Goal: Task Accomplishment & Management: Manage account settings

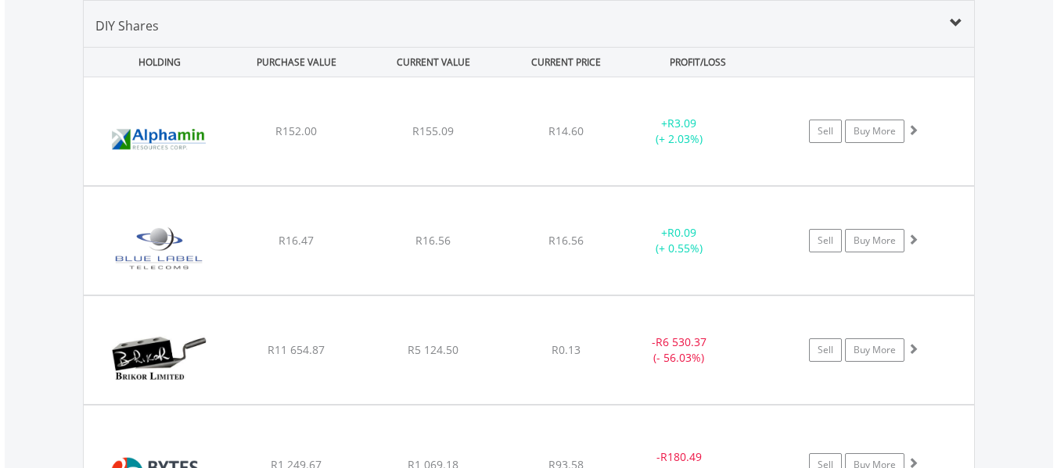
scroll to position [150, 297]
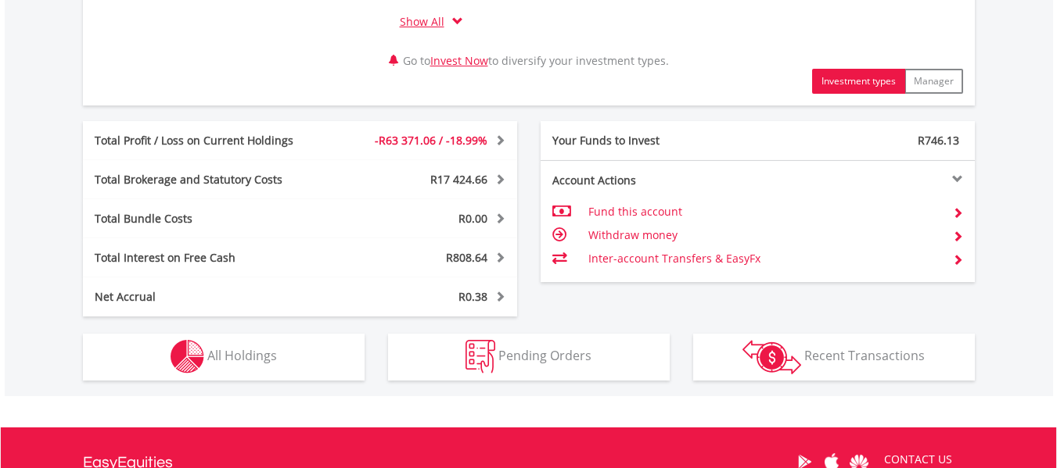
scroll to position [898, 0]
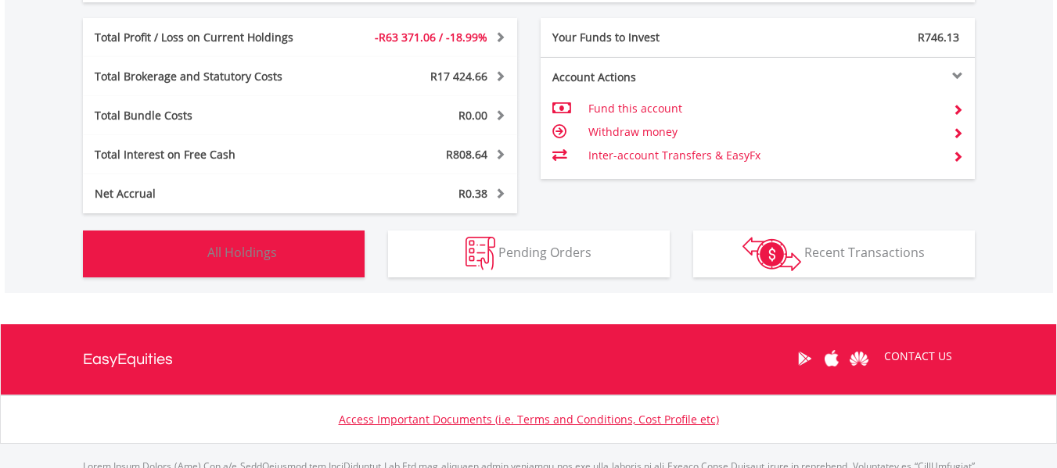
click at [224, 250] on span "All Holdings" at bounding box center [242, 252] width 70 height 17
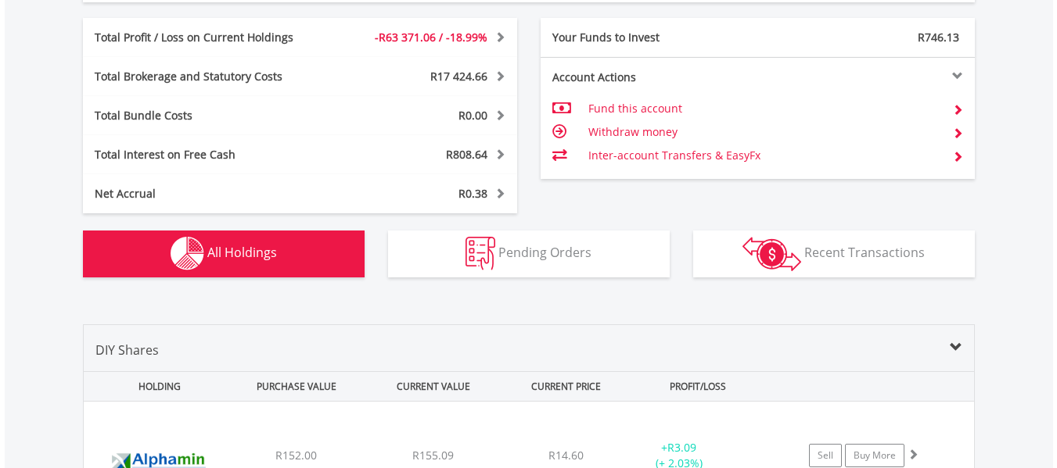
scroll to position [1222, 0]
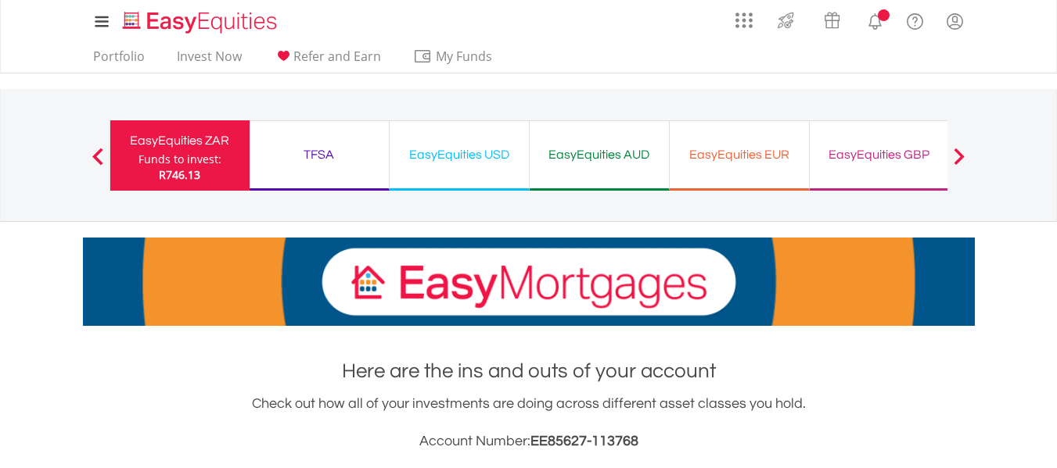
scroll to position [980, 0]
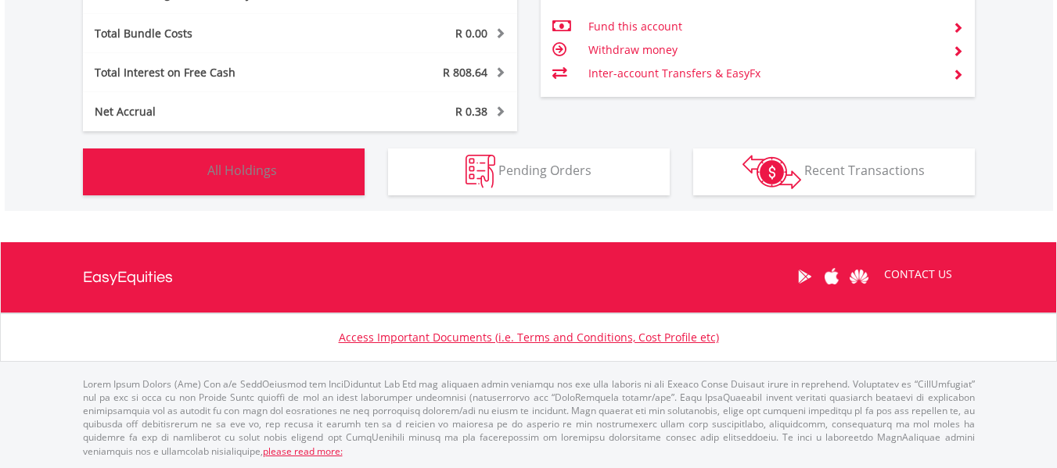
click at [231, 170] on span "All Holdings" at bounding box center [242, 170] width 70 height 17
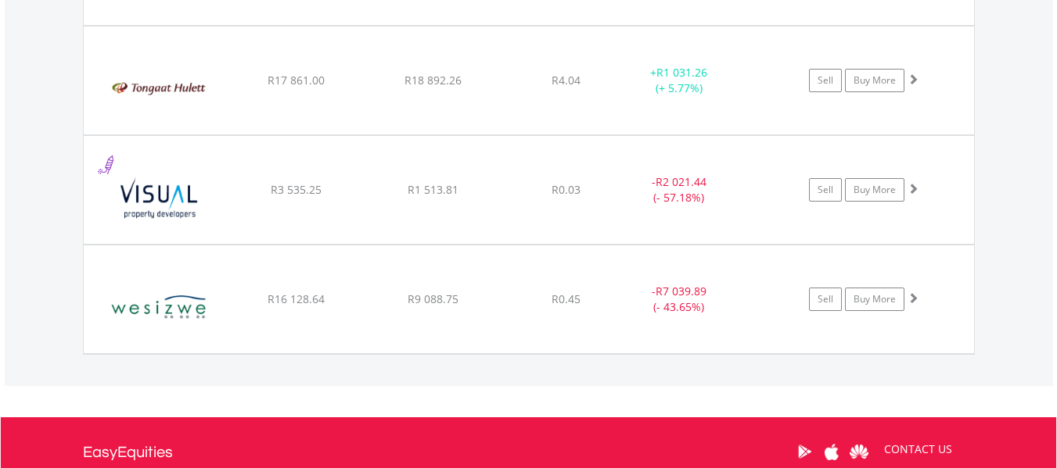
scroll to position [0, 0]
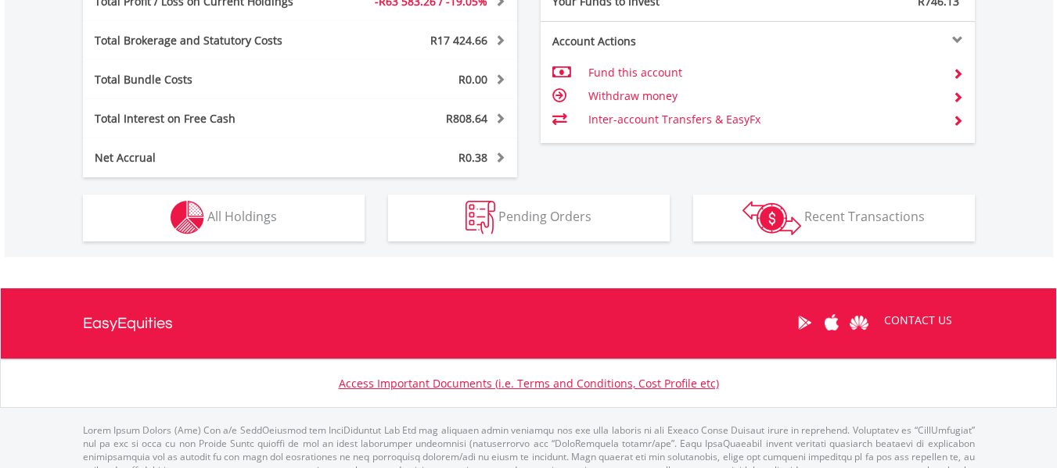
scroll to position [980, 0]
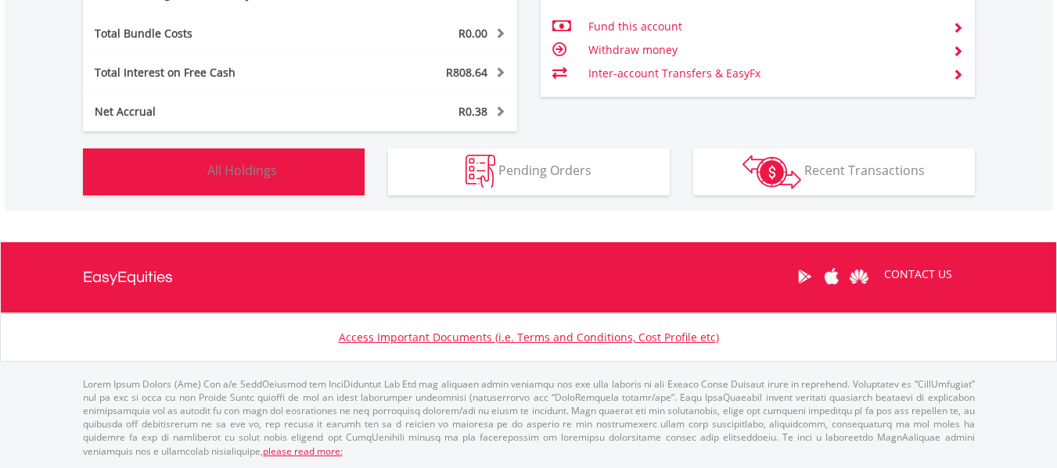
click at [323, 178] on button "Holdings All Holdings" at bounding box center [224, 172] width 282 height 47
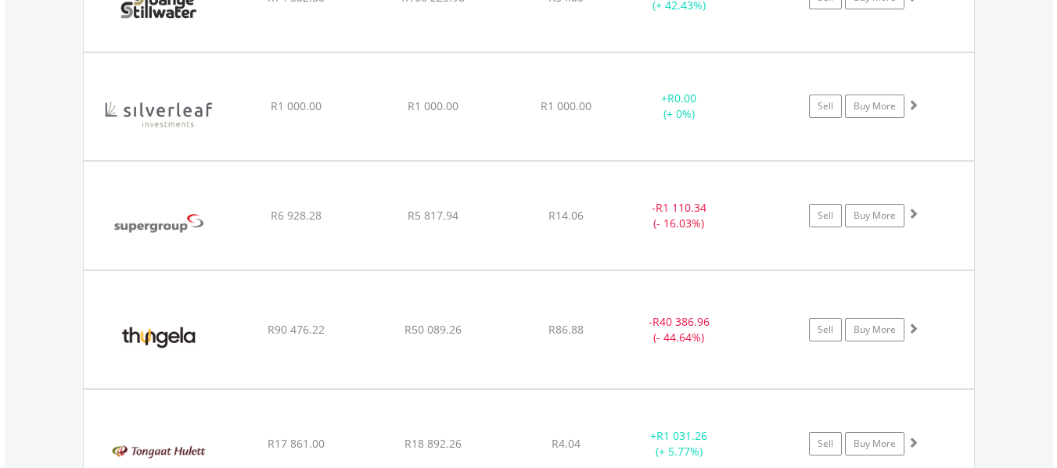
scroll to position [3930, 0]
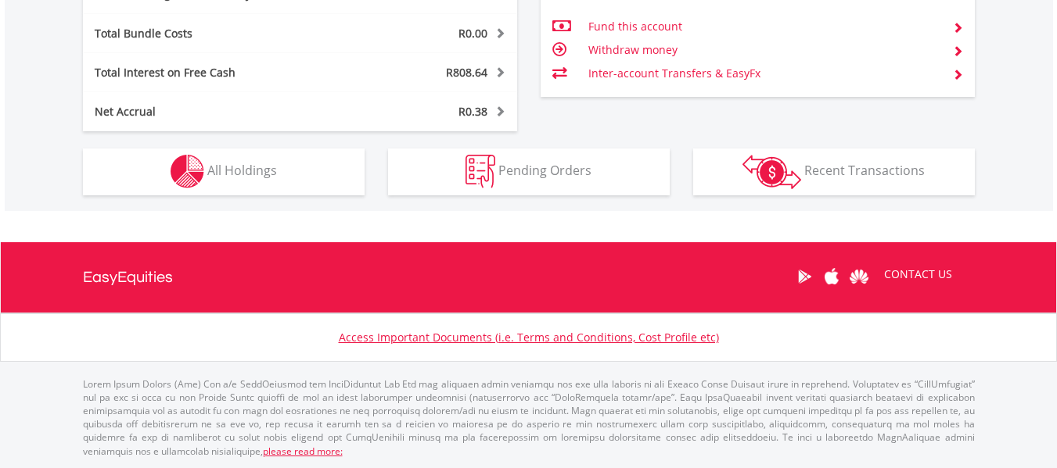
scroll to position [150, 297]
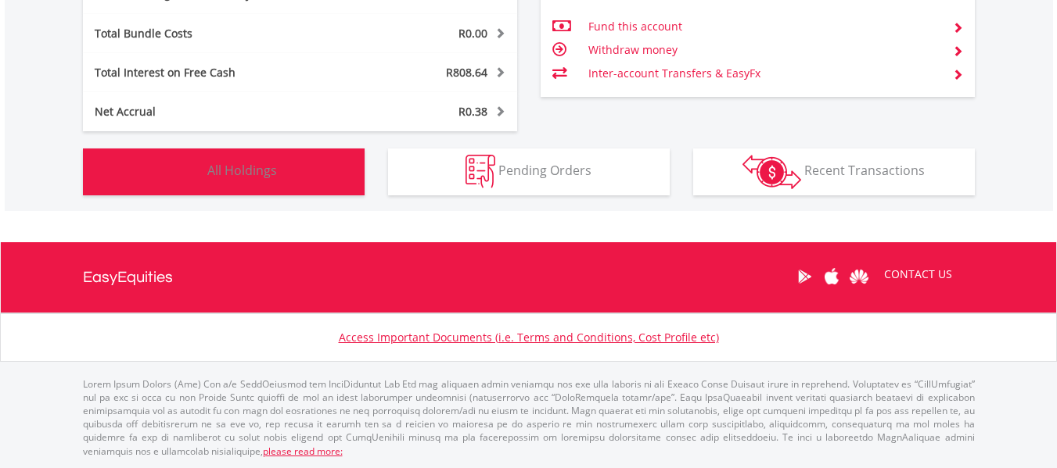
click at [227, 184] on button "Holdings All Holdings" at bounding box center [224, 172] width 282 height 47
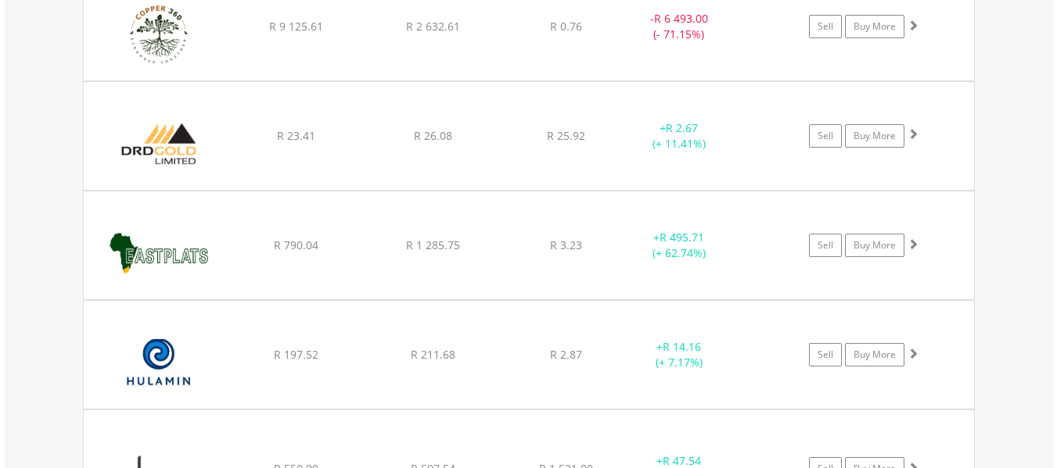
scroll to position [2002, 0]
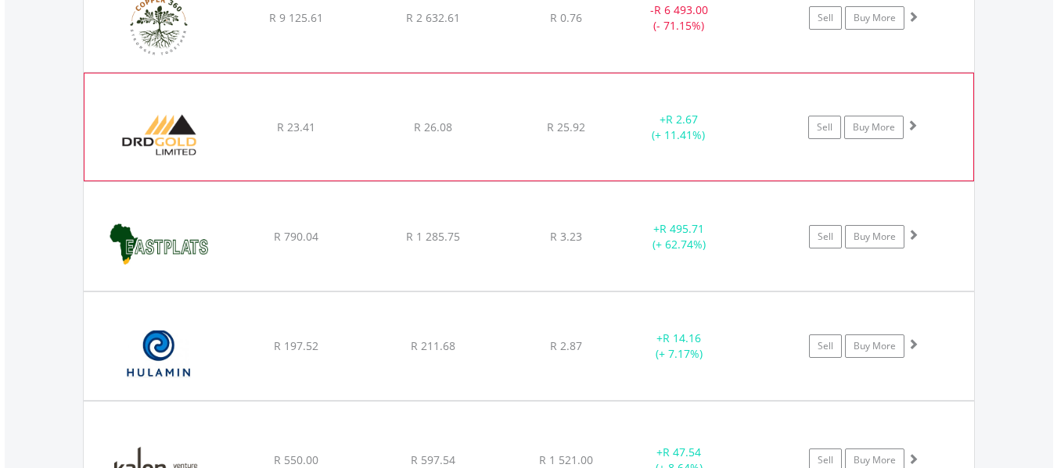
click at [909, 121] on span at bounding box center [911, 125] width 11 height 11
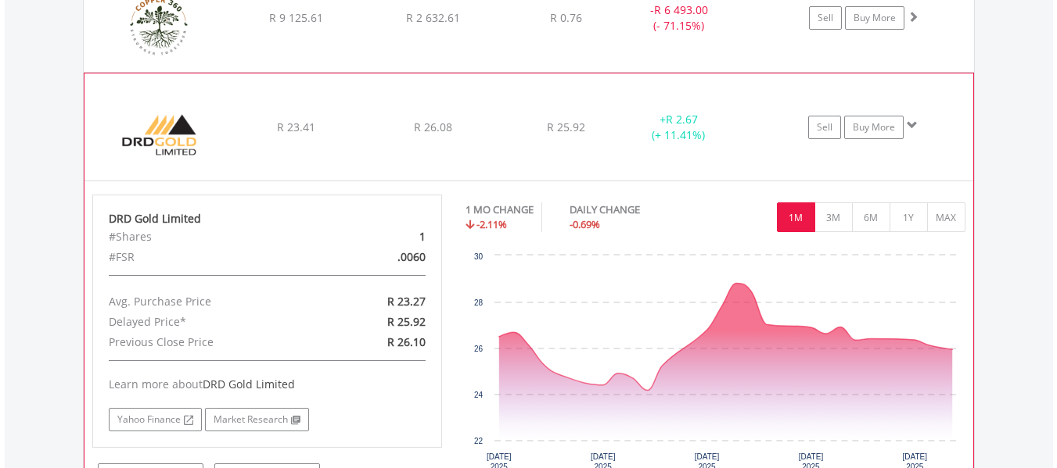
click at [909, 121] on span at bounding box center [911, 125] width 11 height 11
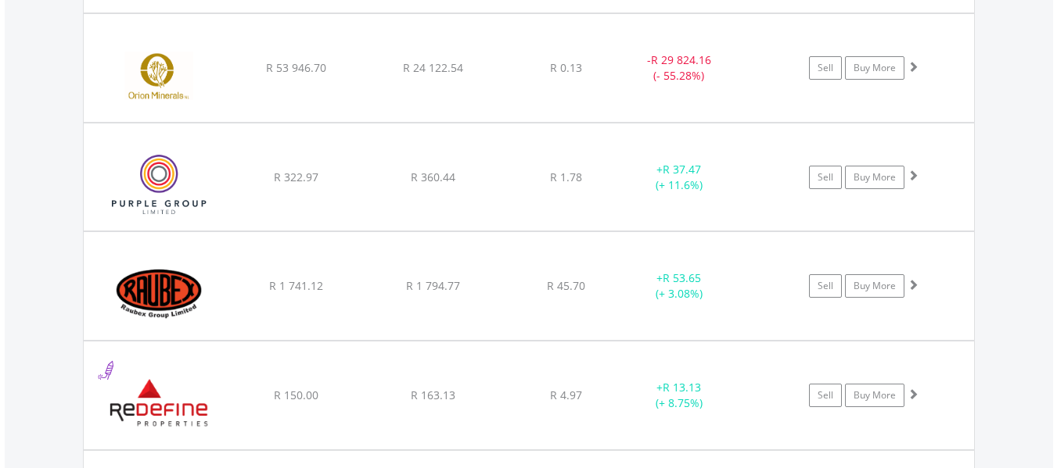
scroll to position [2975, 0]
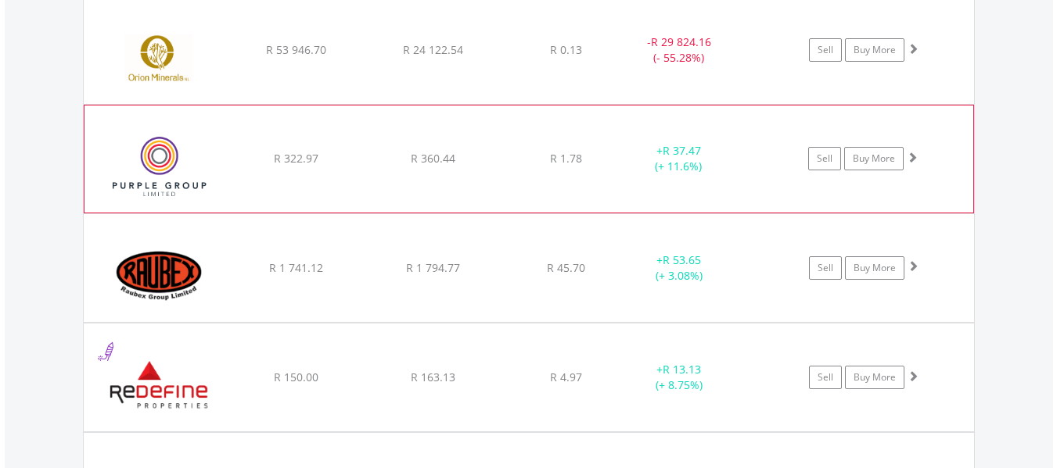
click at [913, 160] on span at bounding box center [911, 157] width 11 height 11
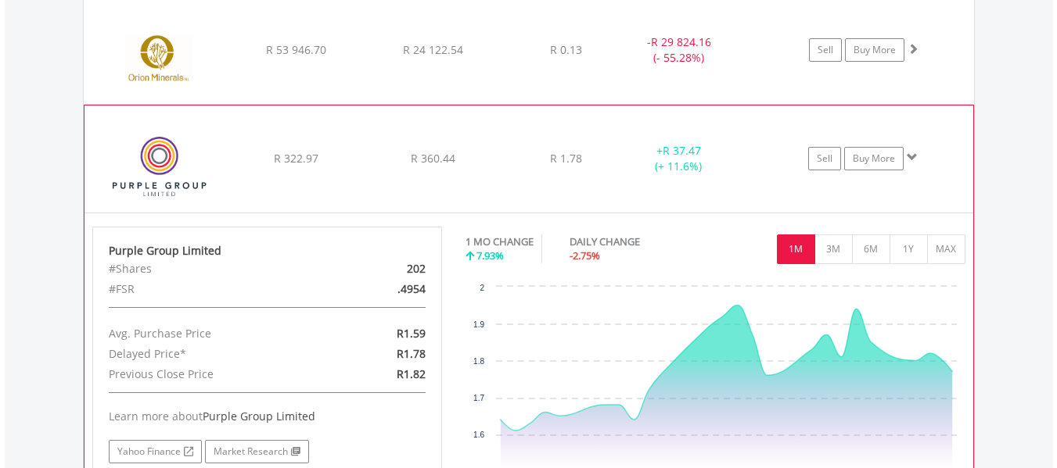
click at [913, 160] on span at bounding box center [911, 157] width 11 height 11
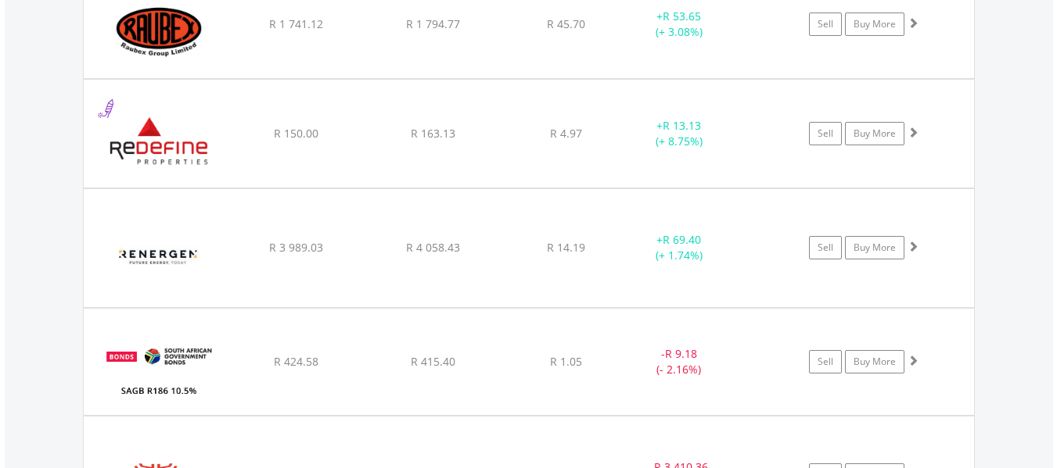
scroll to position [3225, 0]
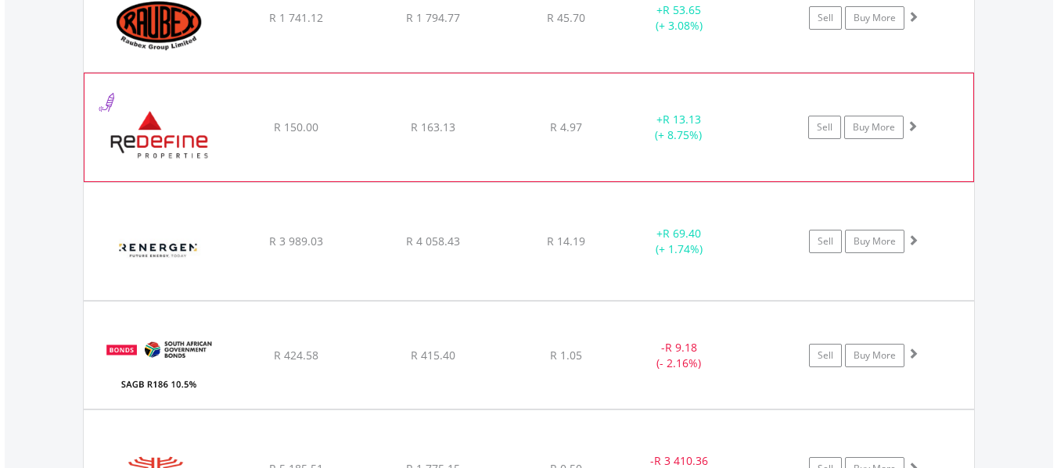
click at [915, 126] on span at bounding box center [911, 125] width 11 height 11
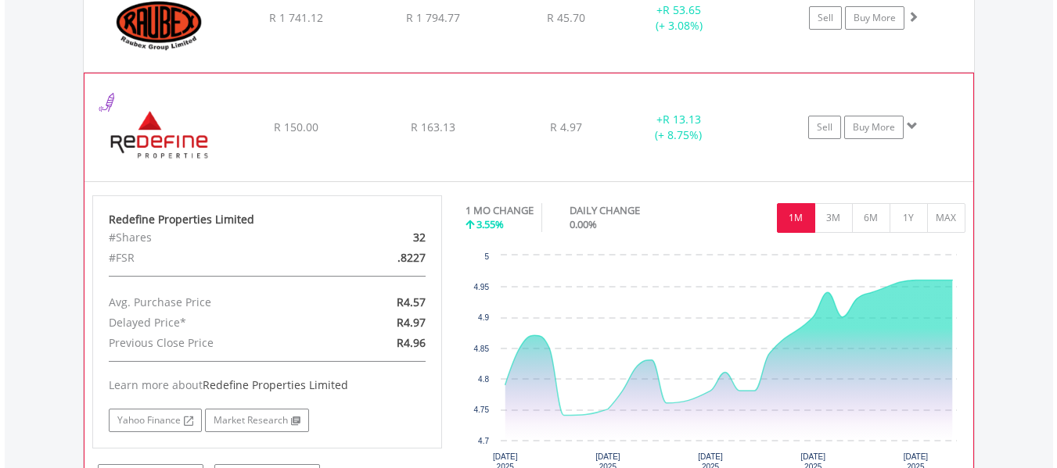
click at [915, 126] on span at bounding box center [911, 125] width 11 height 11
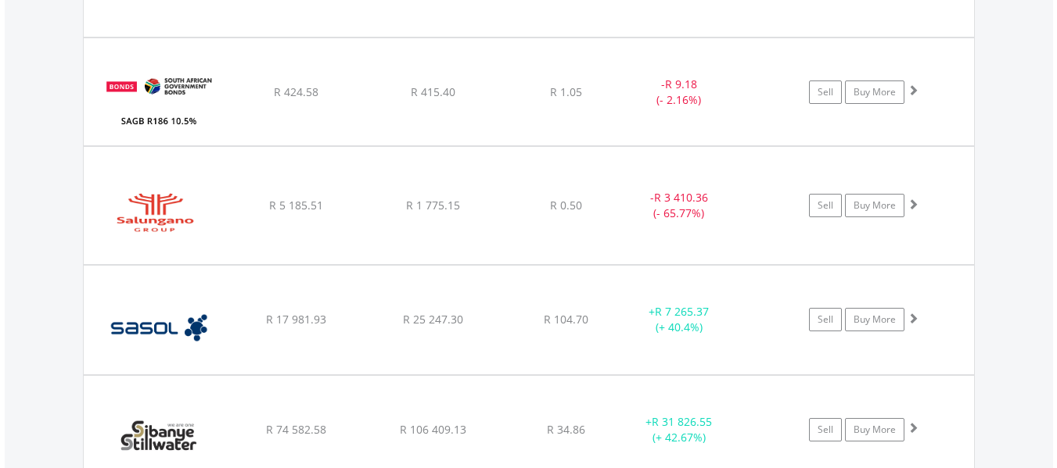
scroll to position [3507, 0]
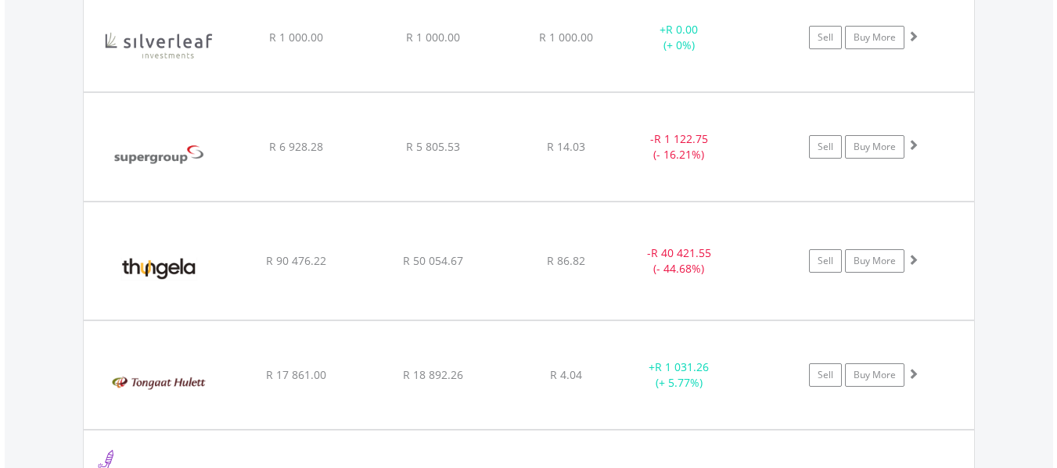
scroll to position [4038, 0]
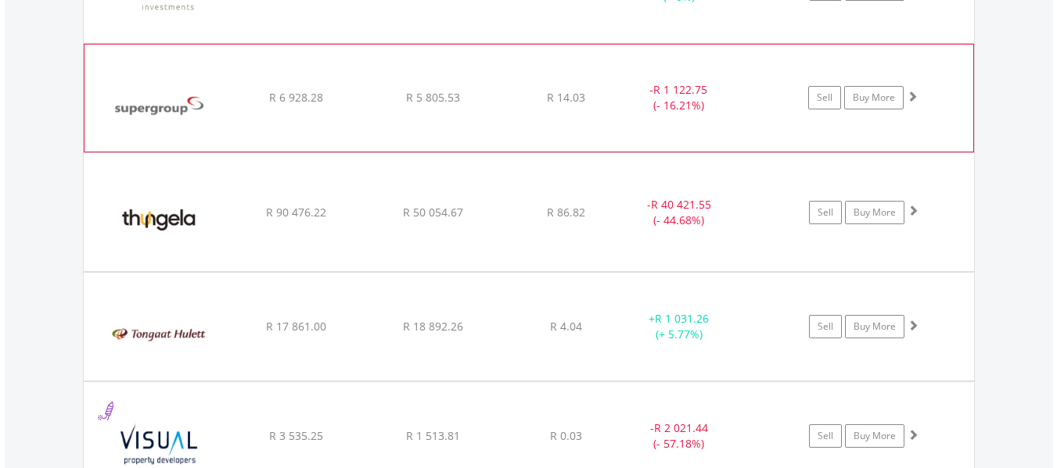
click at [909, 97] on span at bounding box center [911, 96] width 11 height 11
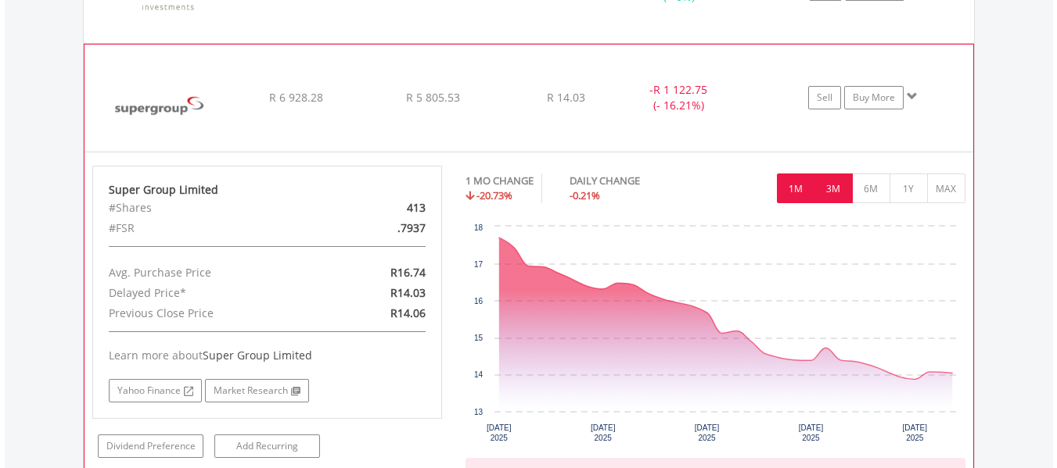
click at [829, 193] on button "3M" at bounding box center [833, 189] width 38 height 30
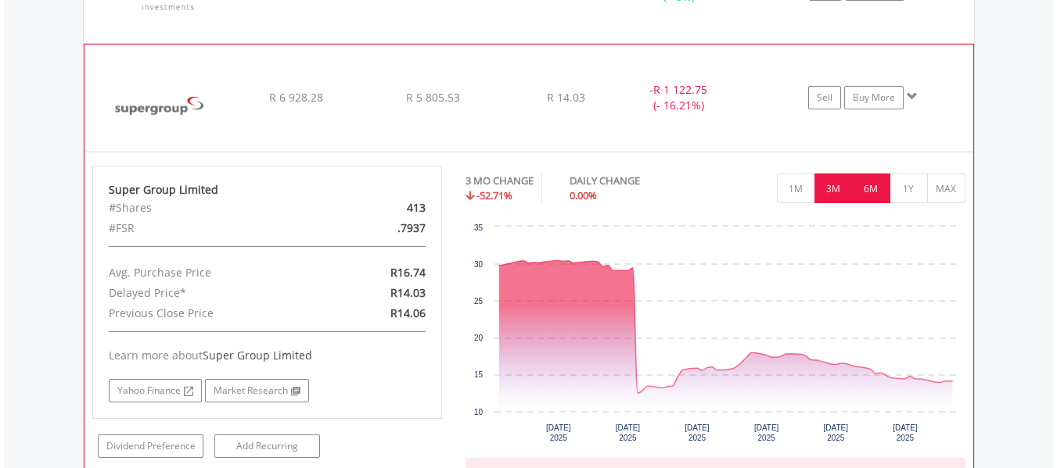
click at [865, 193] on button "6M" at bounding box center [871, 189] width 38 height 30
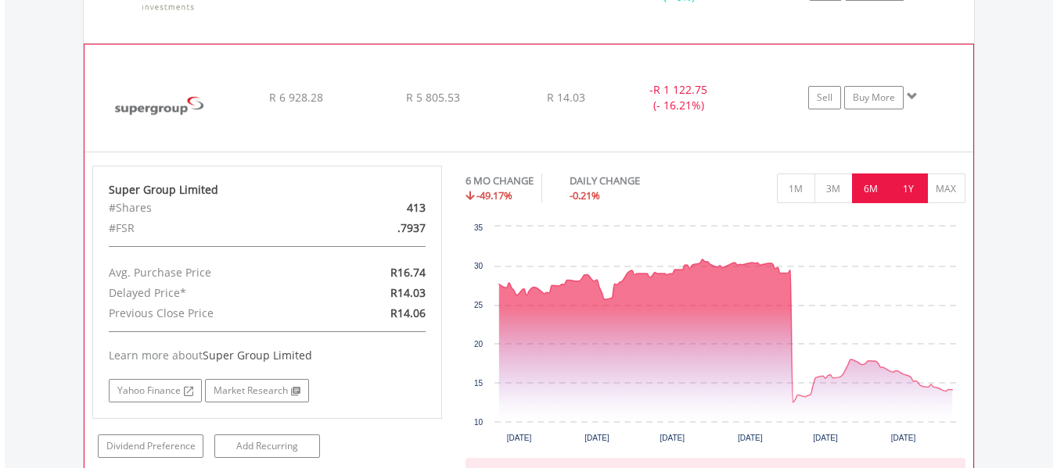
click at [902, 191] on button "1Y" at bounding box center [908, 189] width 38 height 30
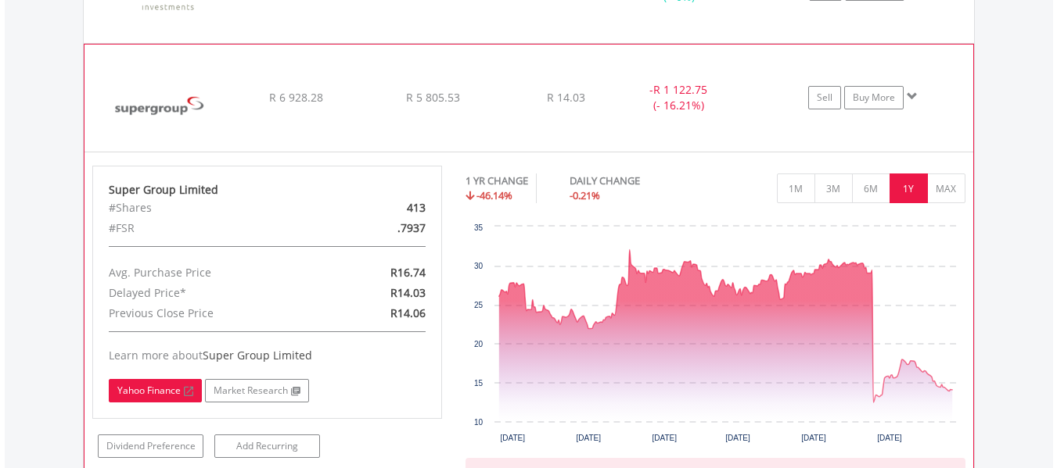
click at [150, 385] on link "Yahoo Finance" at bounding box center [155, 390] width 93 height 23
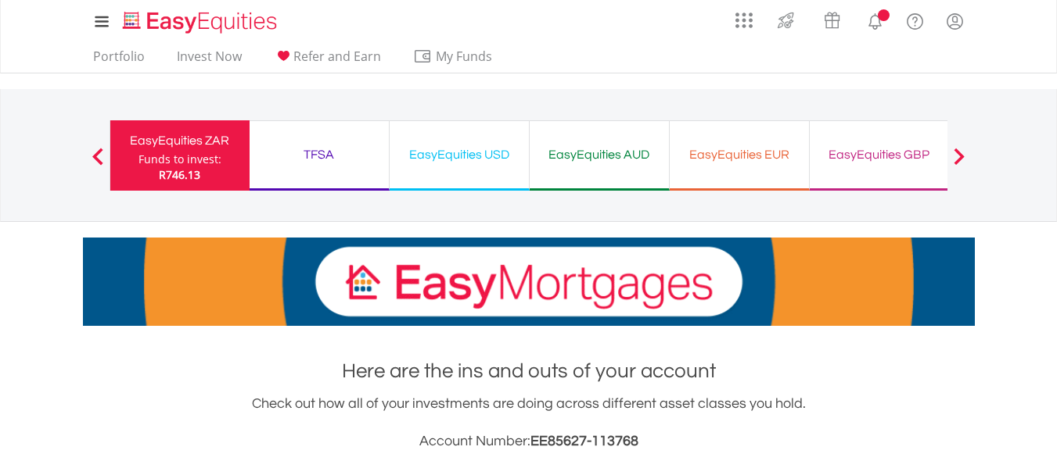
scroll to position [642, 0]
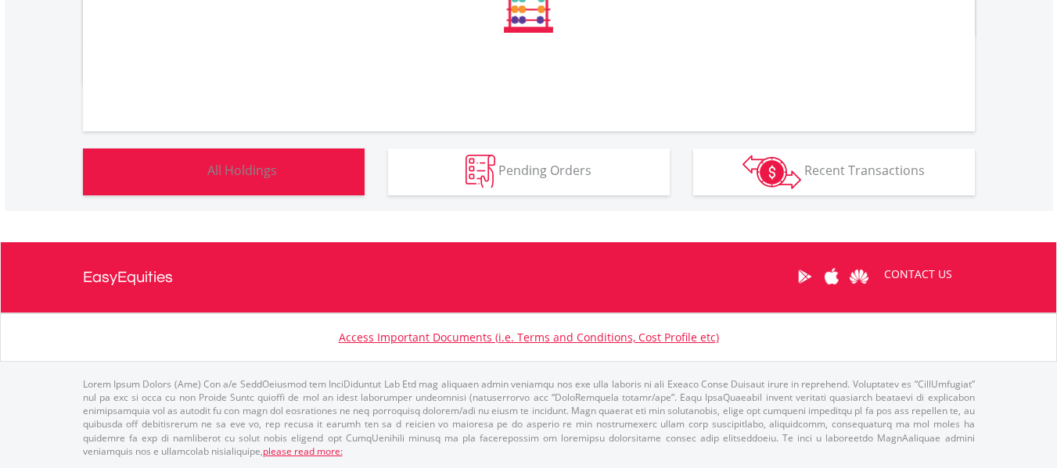
click at [307, 180] on button "Holdings All Holdings" at bounding box center [224, 172] width 282 height 47
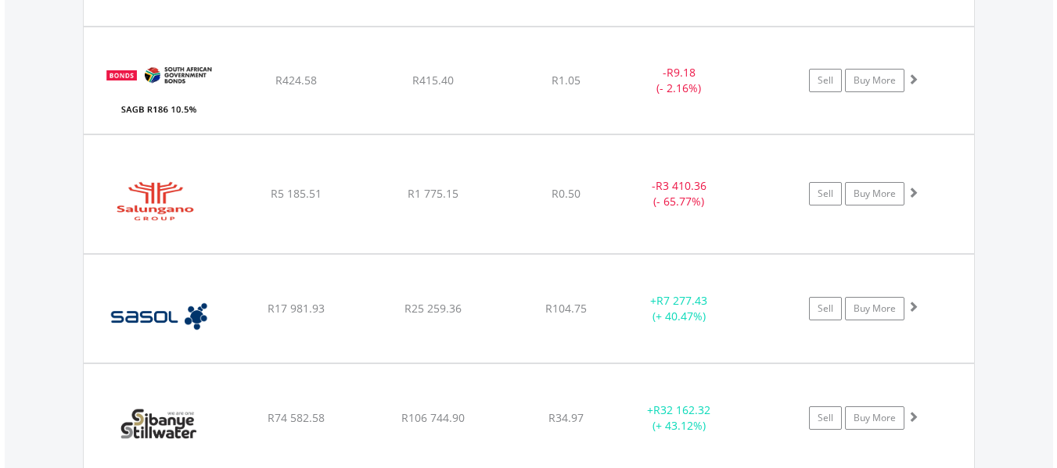
scroll to position [3509, 0]
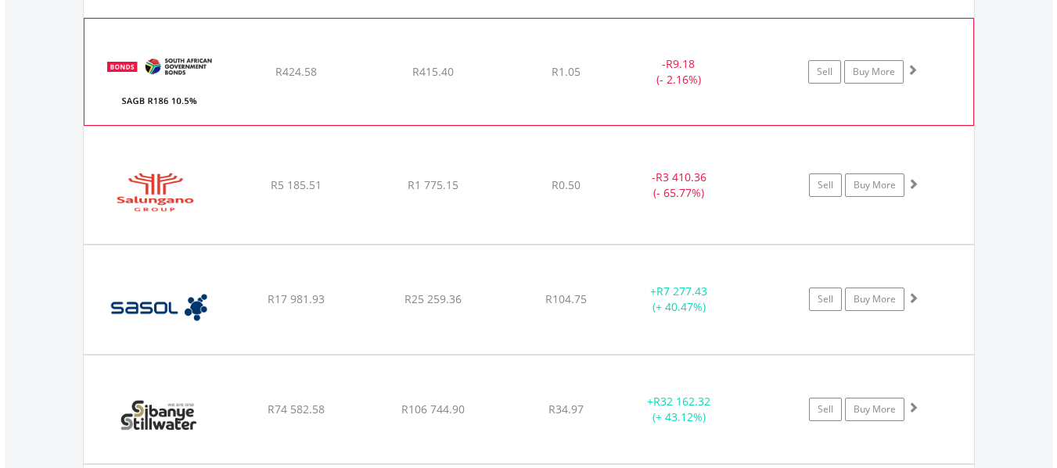
click at [913, 73] on span at bounding box center [911, 69] width 11 height 11
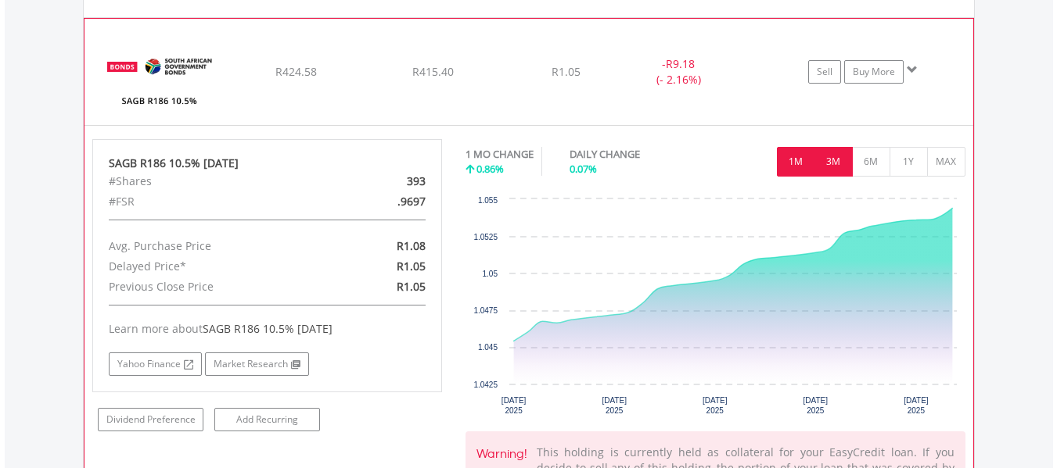
click at [835, 152] on button "3M" at bounding box center [833, 162] width 38 height 30
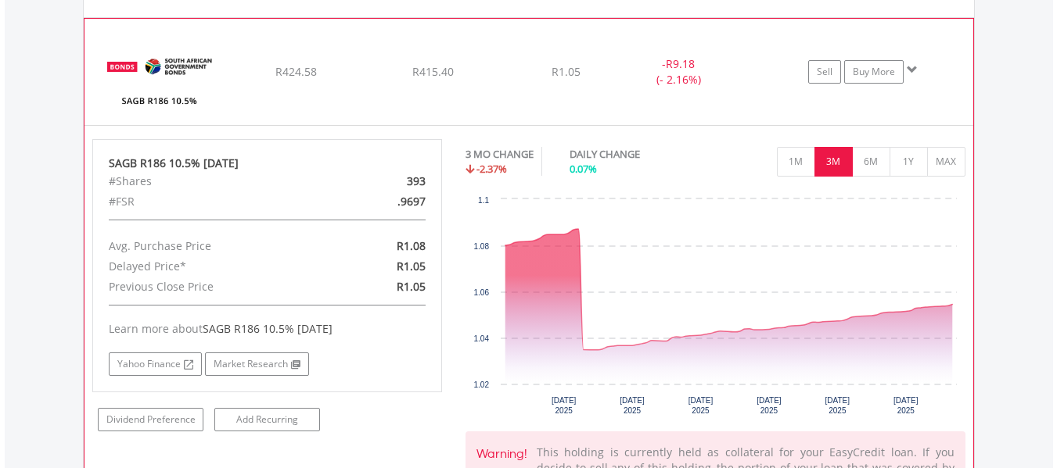
click at [911, 70] on span at bounding box center [911, 69] width 11 height 11
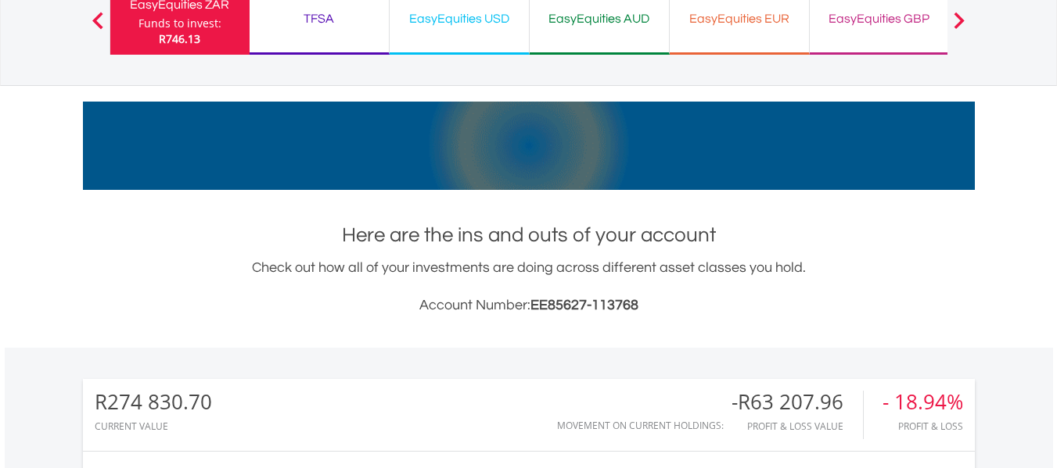
scroll to position [101, 0]
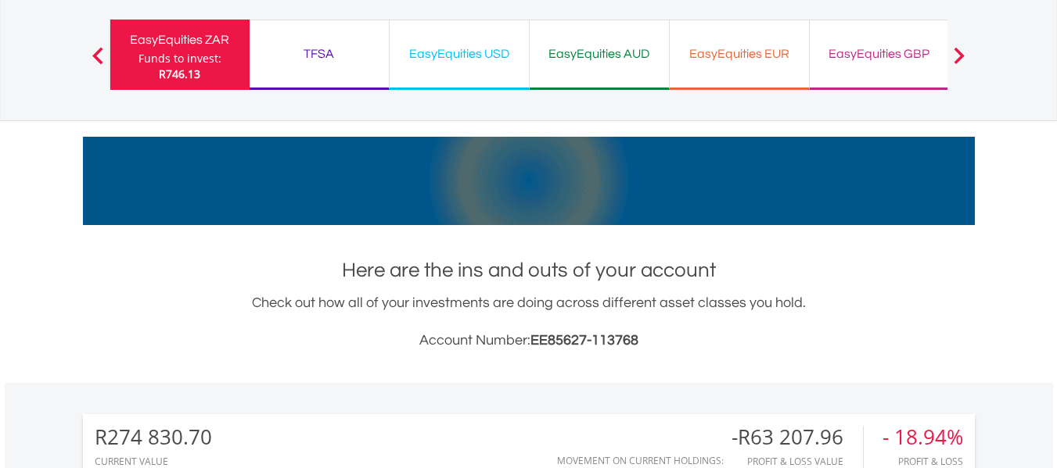
click at [475, 76] on div "EasyEquities USD Funds to invest: R746.13" at bounding box center [459, 55] width 140 height 70
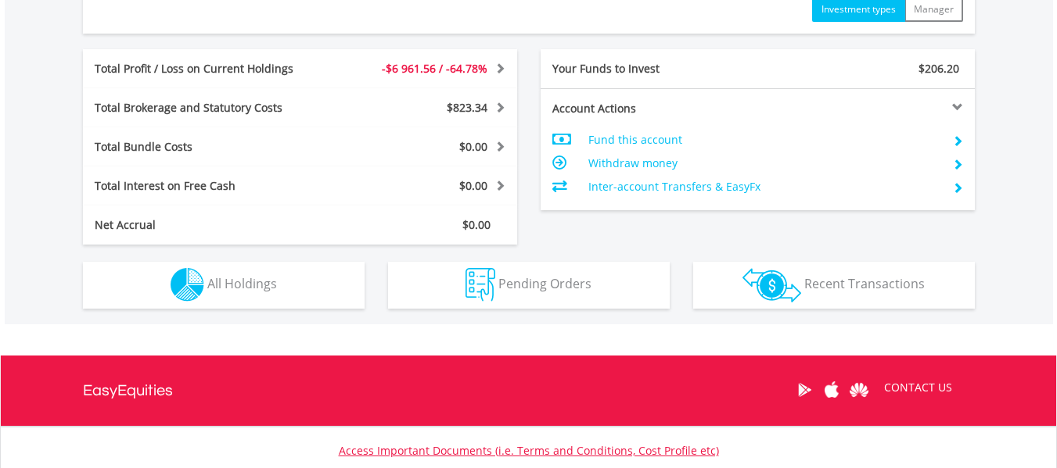
scroll to position [806, 0]
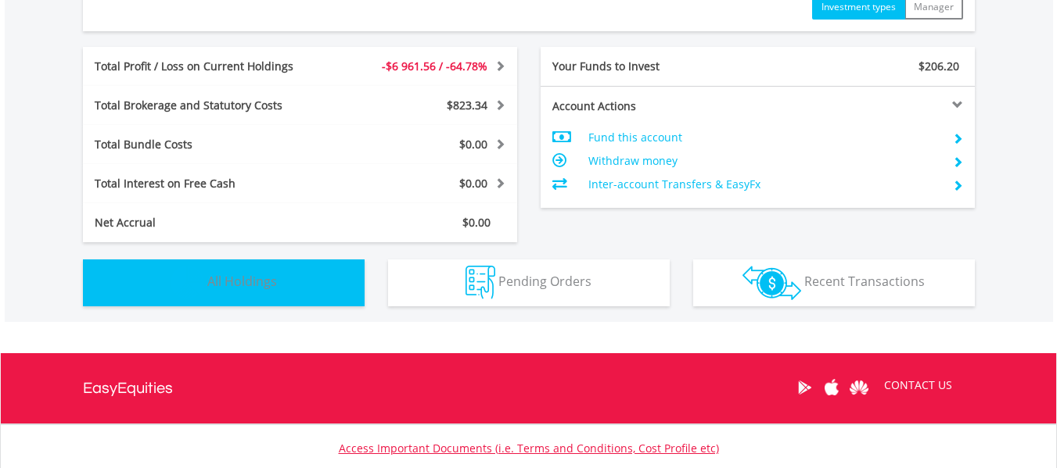
click at [260, 264] on button "Holdings All Holdings" at bounding box center [224, 283] width 282 height 47
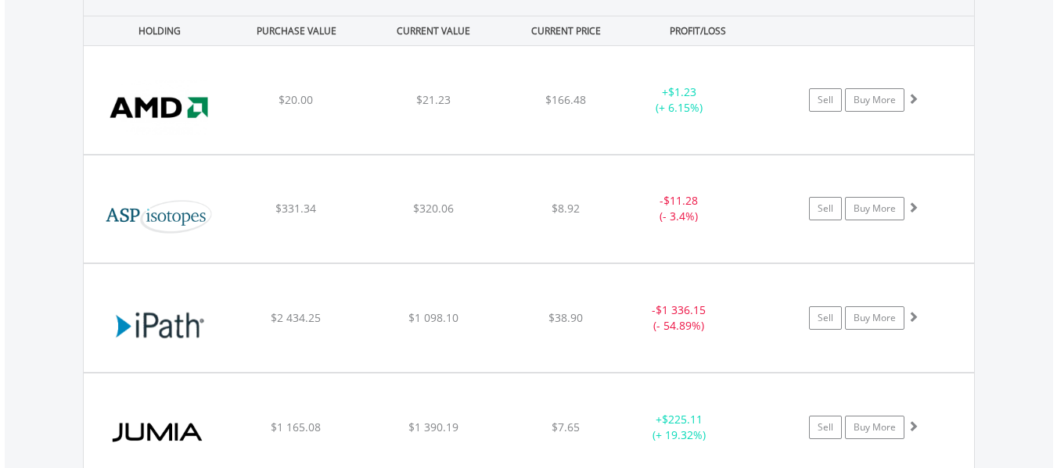
scroll to position [1195, 0]
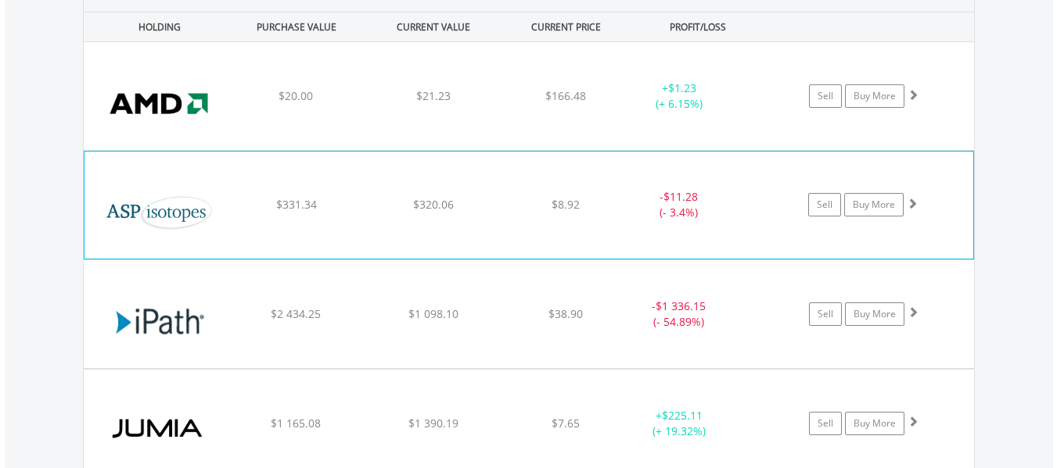
click at [912, 203] on span at bounding box center [911, 203] width 11 height 11
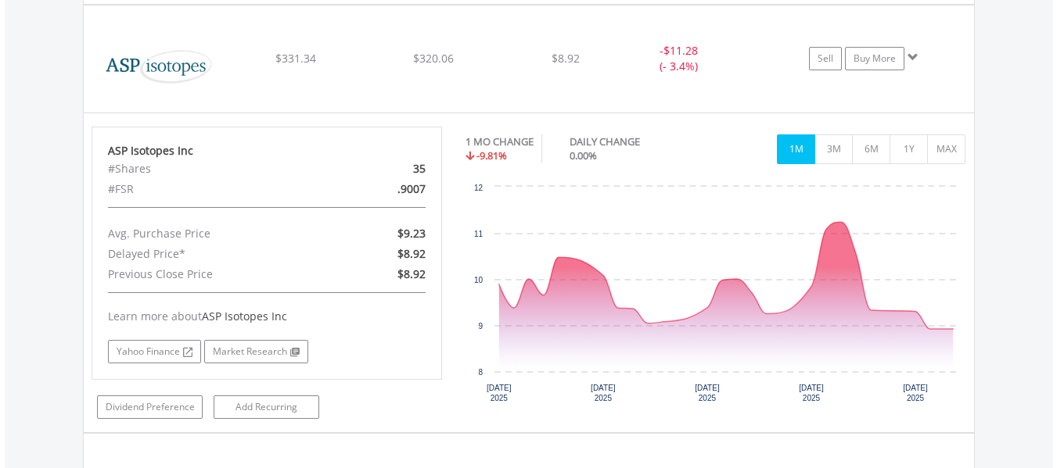
scroll to position [1346, 0]
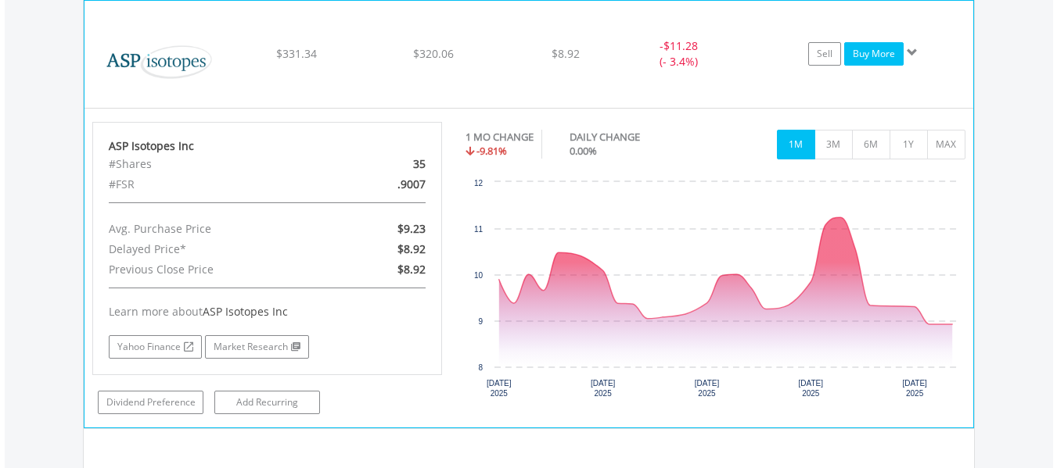
click at [881, 59] on link "Buy More" at bounding box center [873, 53] width 59 height 23
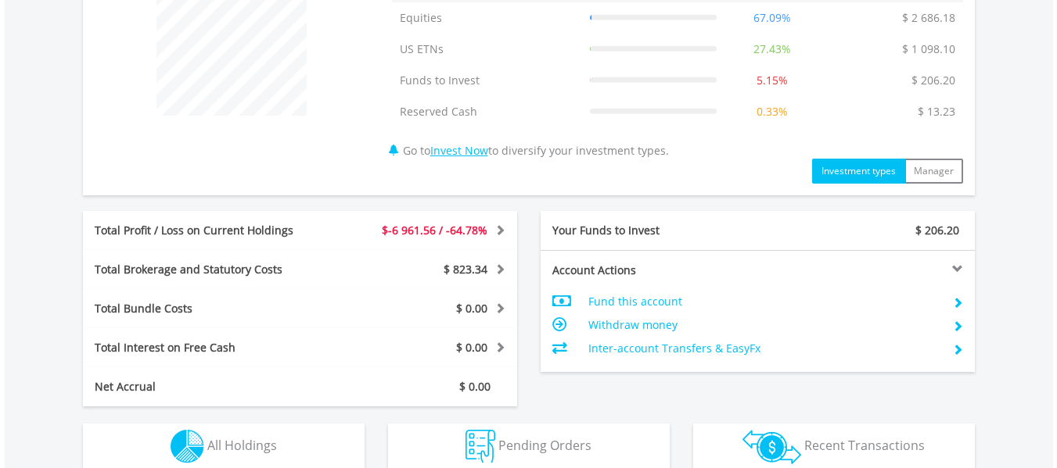
scroll to position [917, 0]
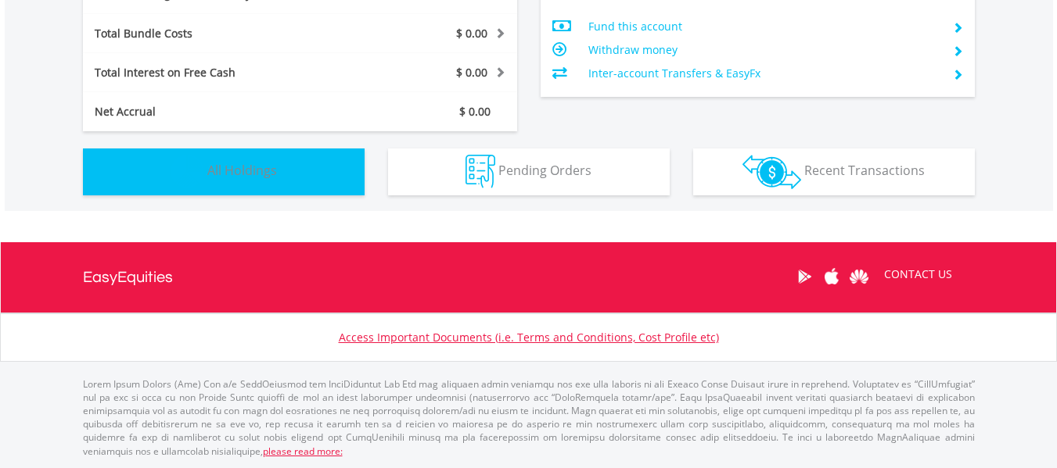
click at [267, 157] on button "Holdings All Holdings" at bounding box center [224, 172] width 282 height 47
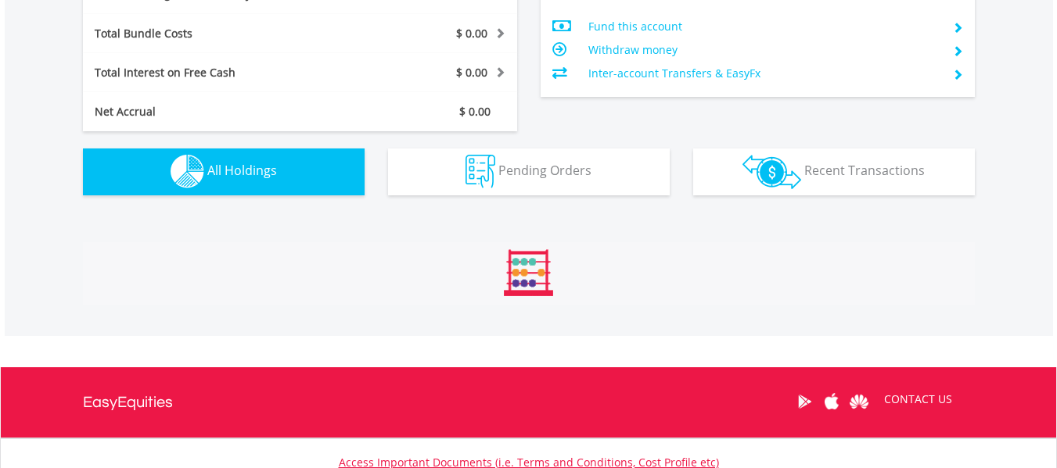
scroll to position [1160, 0]
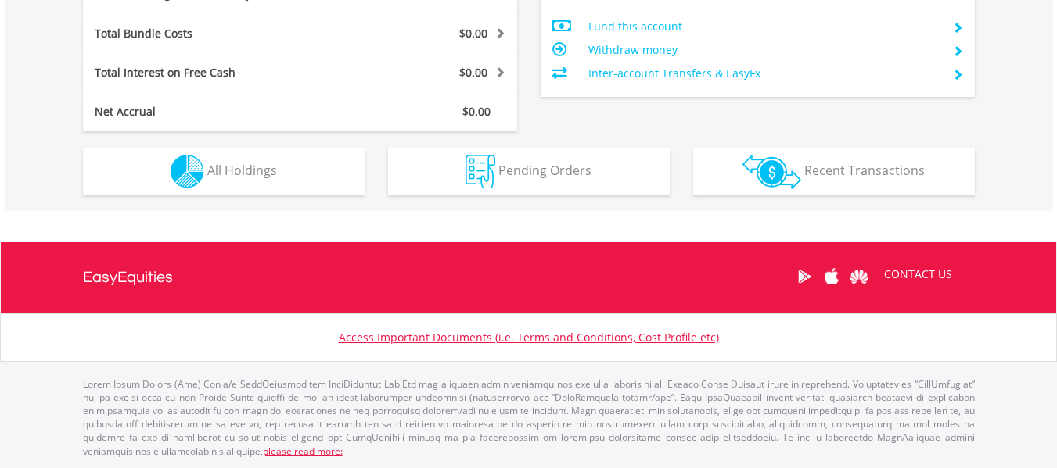
scroll to position [150, 297]
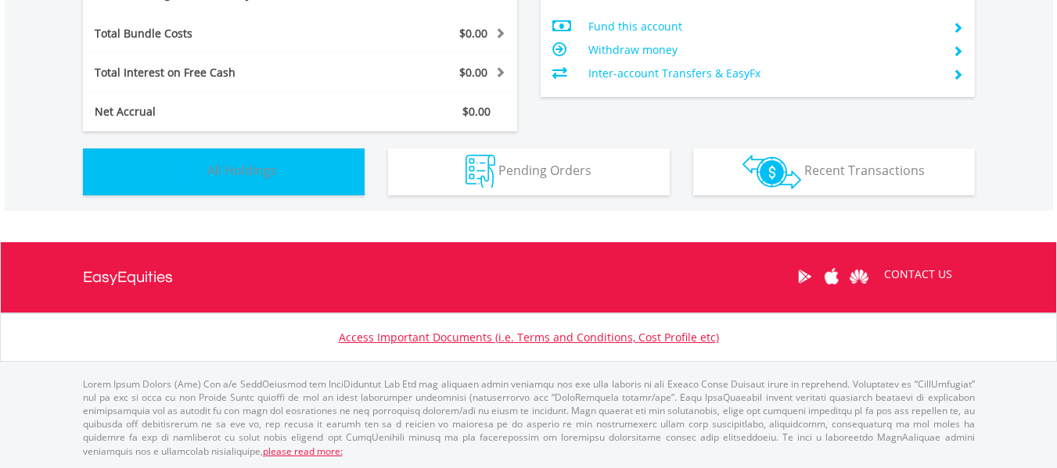
click at [269, 181] on button "Holdings All Holdings" at bounding box center [224, 172] width 282 height 47
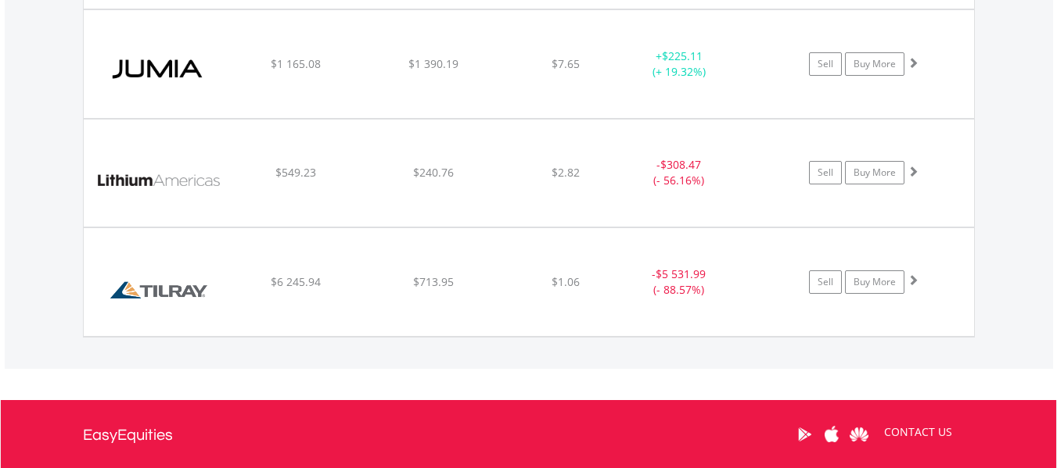
scroll to position [0, 0]
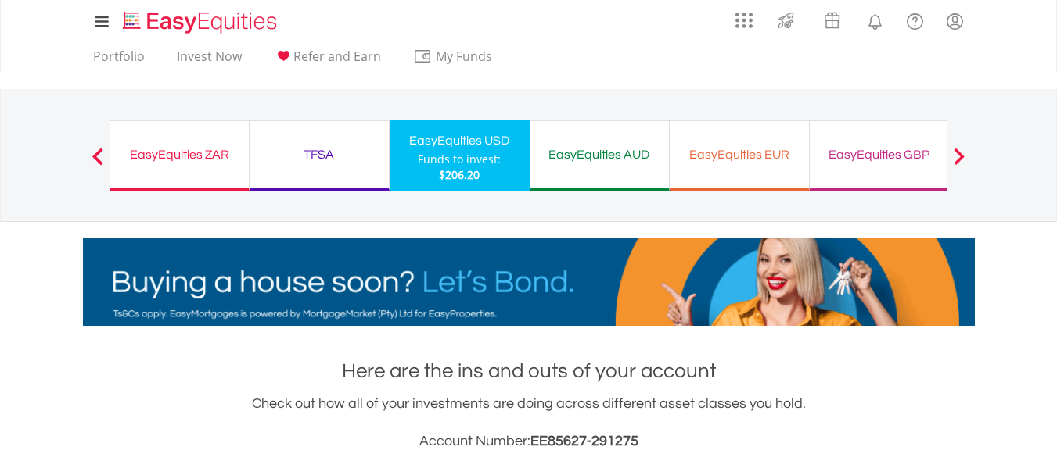
click at [149, 163] on div "EasyEquities ZAR" at bounding box center [180, 155] width 120 height 22
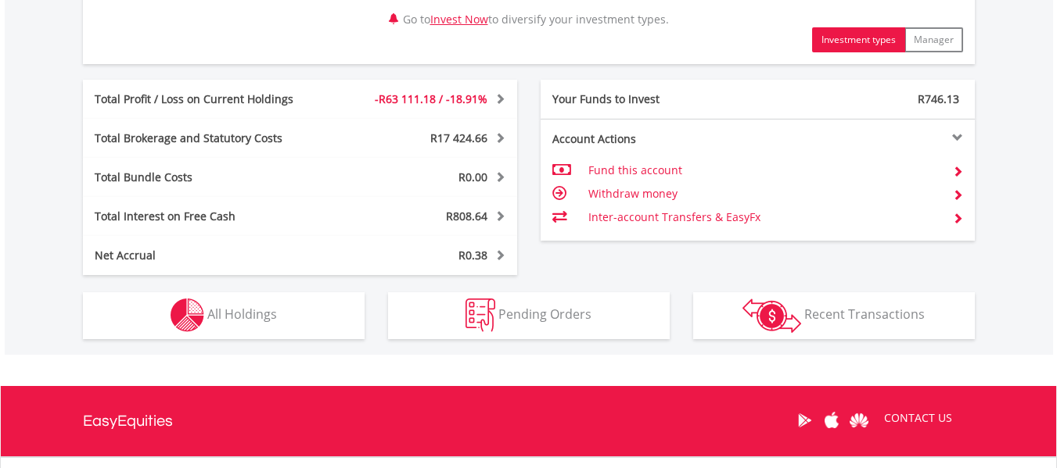
scroll to position [980, 0]
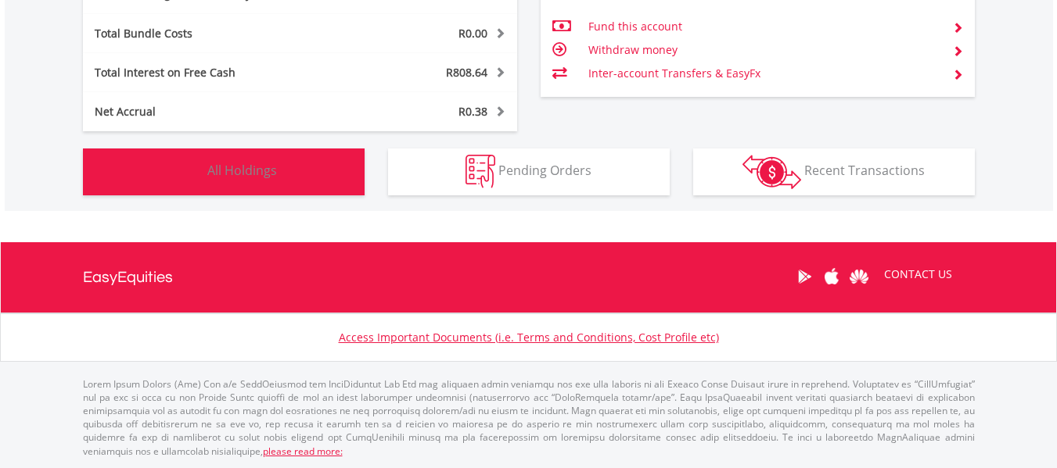
click at [244, 174] on span "All Holdings" at bounding box center [242, 170] width 70 height 17
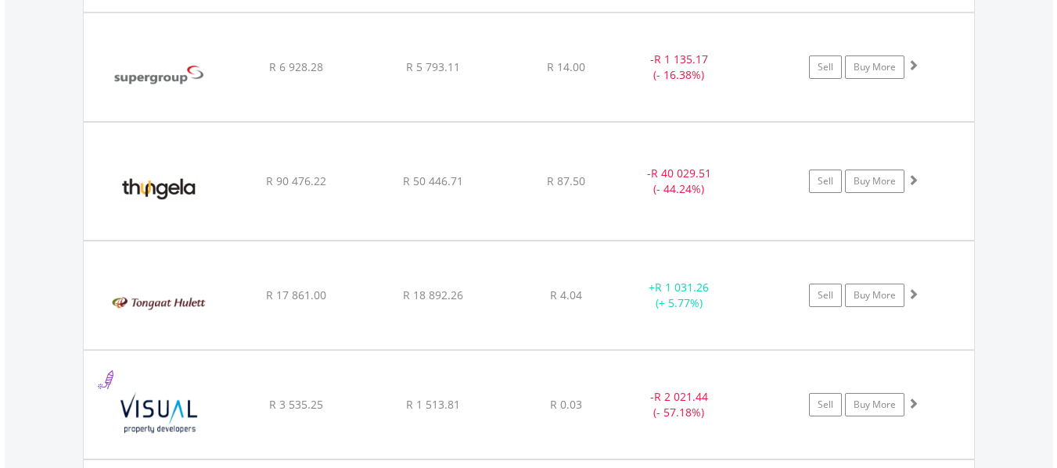
scroll to position [4079, 0]
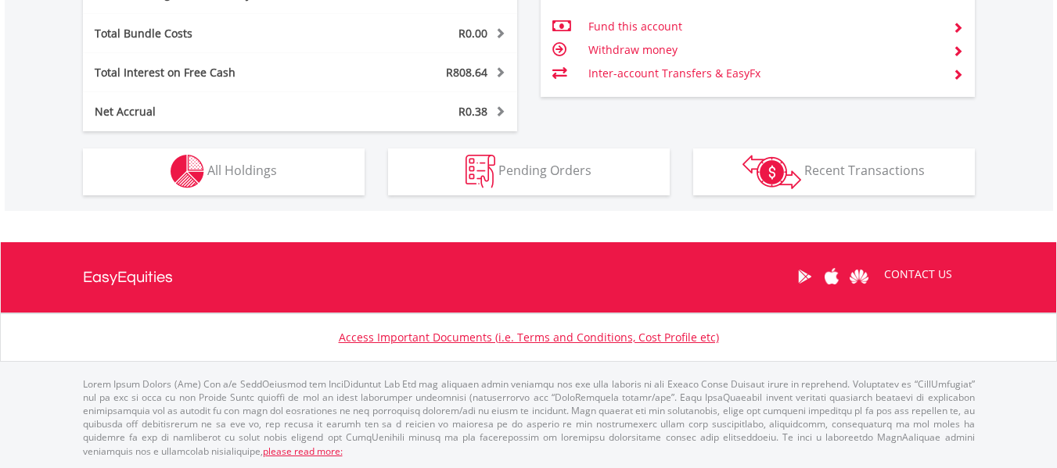
scroll to position [150, 297]
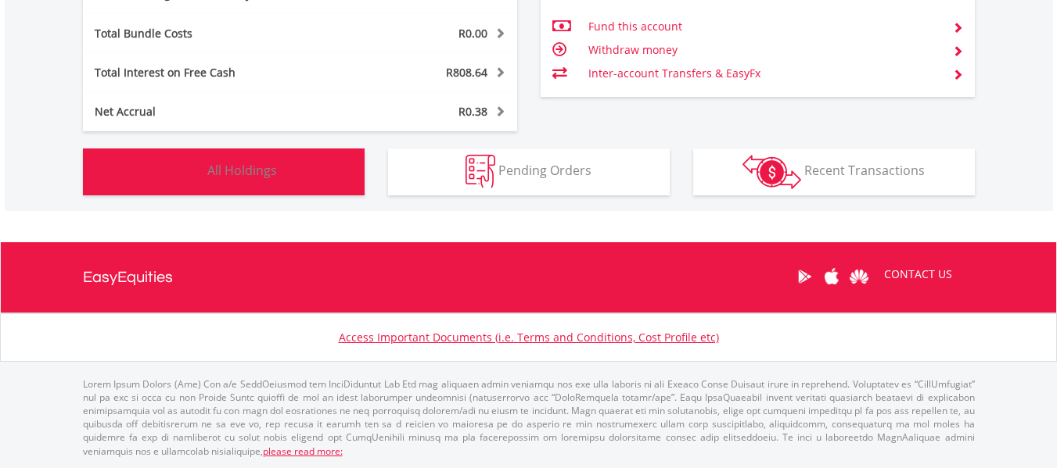
click at [332, 174] on button "Holdings All Holdings" at bounding box center [224, 172] width 282 height 47
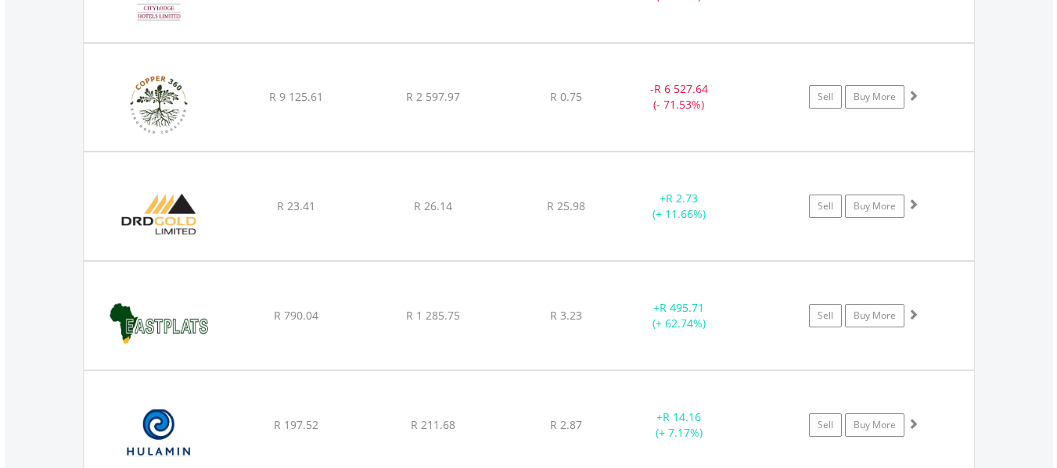
scroll to position [1941, 0]
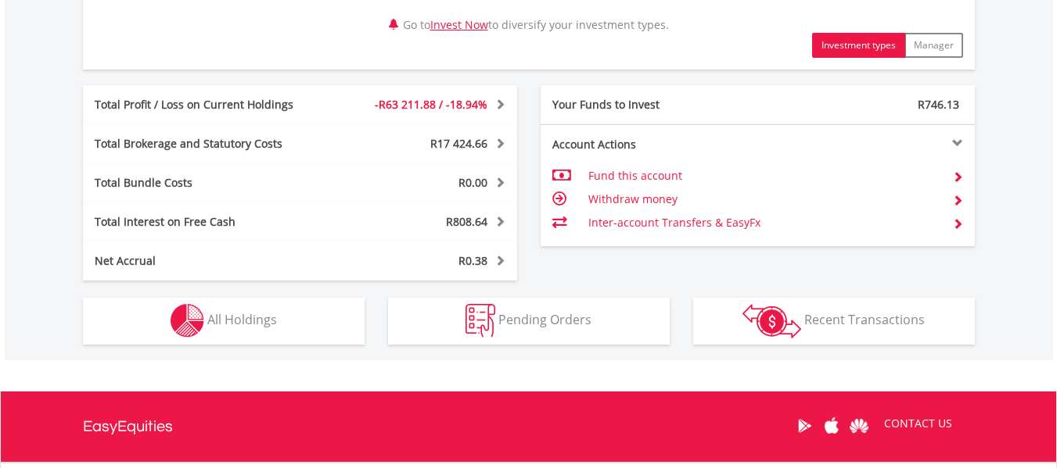
scroll to position [980, 0]
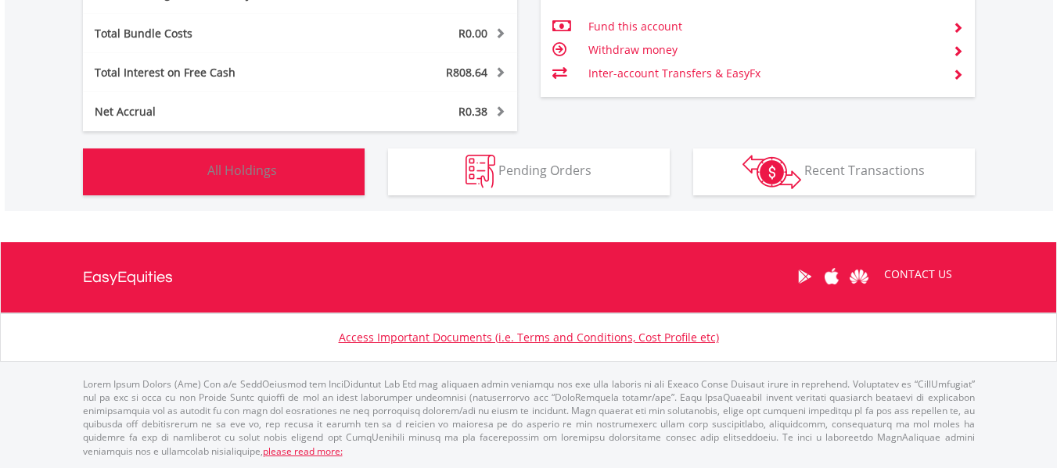
click at [328, 167] on button "Holdings All Holdings" at bounding box center [224, 172] width 282 height 47
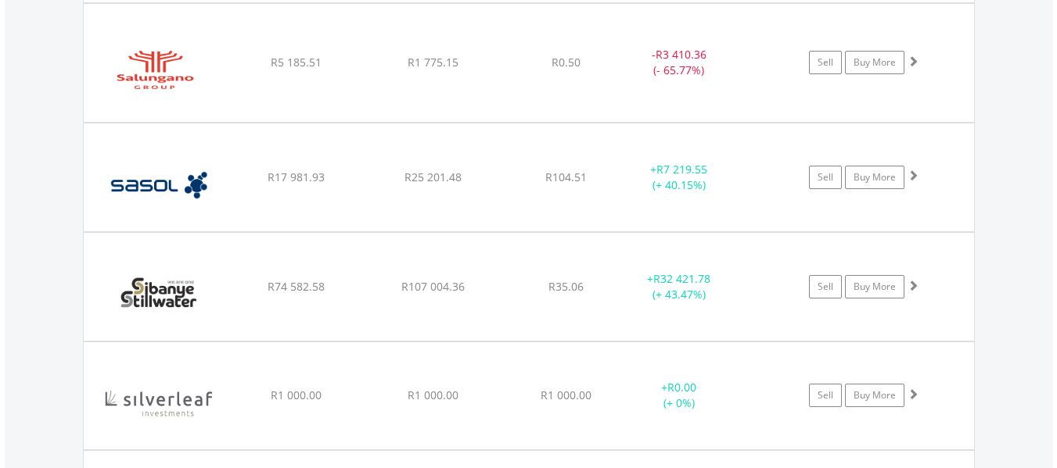
scroll to position [3662, 0]
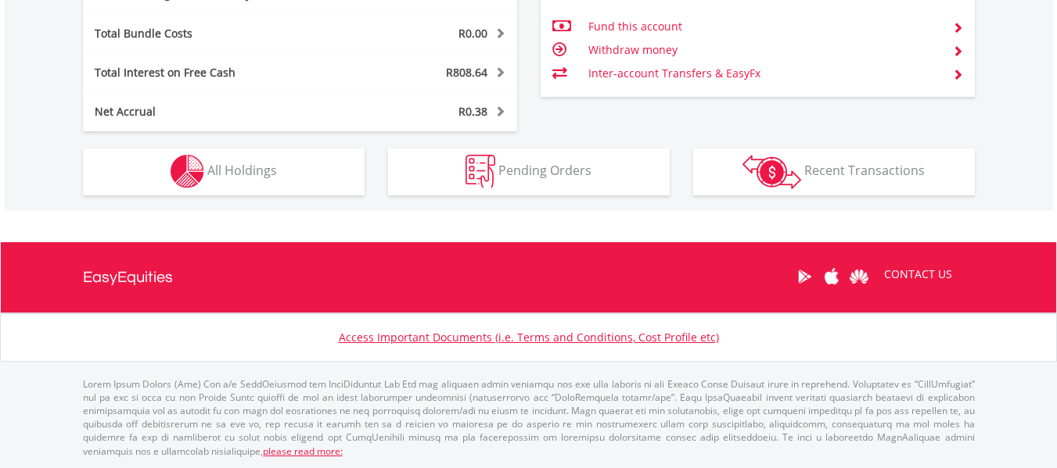
scroll to position [150, 297]
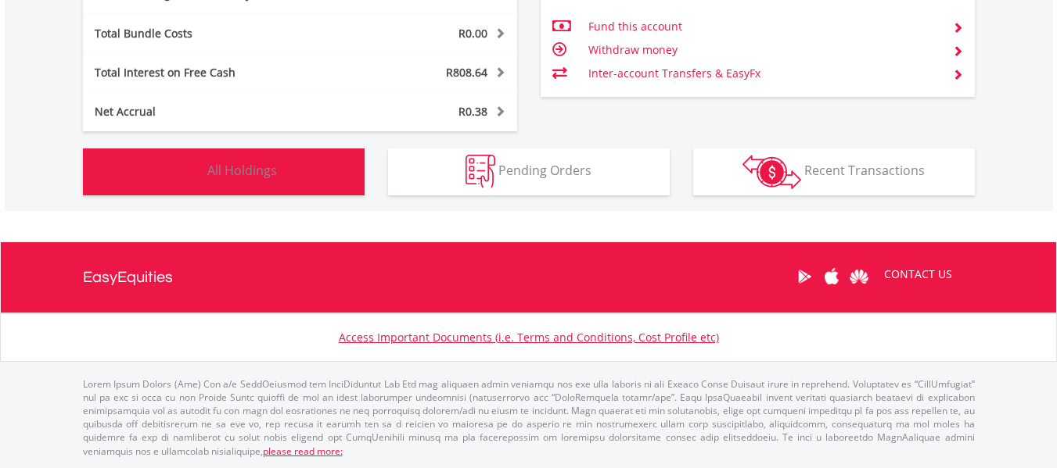
click at [312, 184] on button "Holdings All Holdings" at bounding box center [224, 172] width 282 height 47
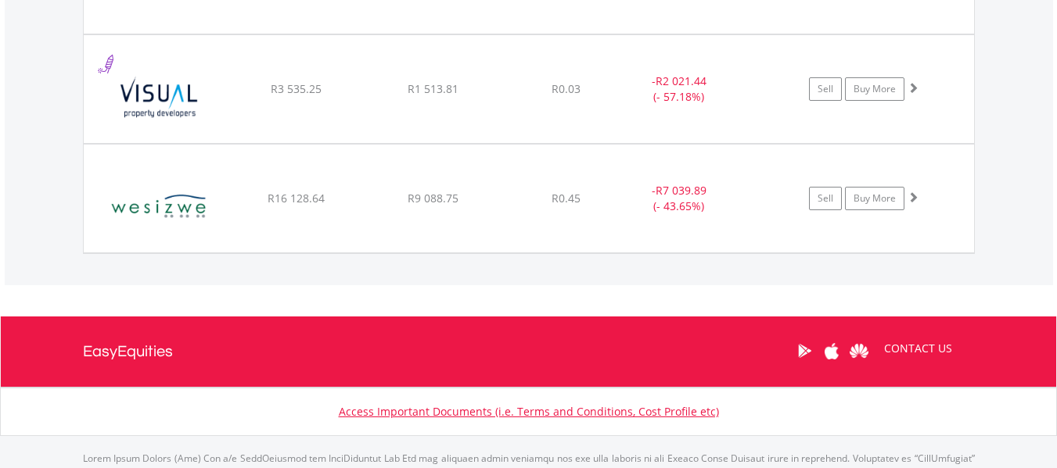
scroll to position [4460, 0]
